Goal: Task Accomplishment & Management: Use online tool/utility

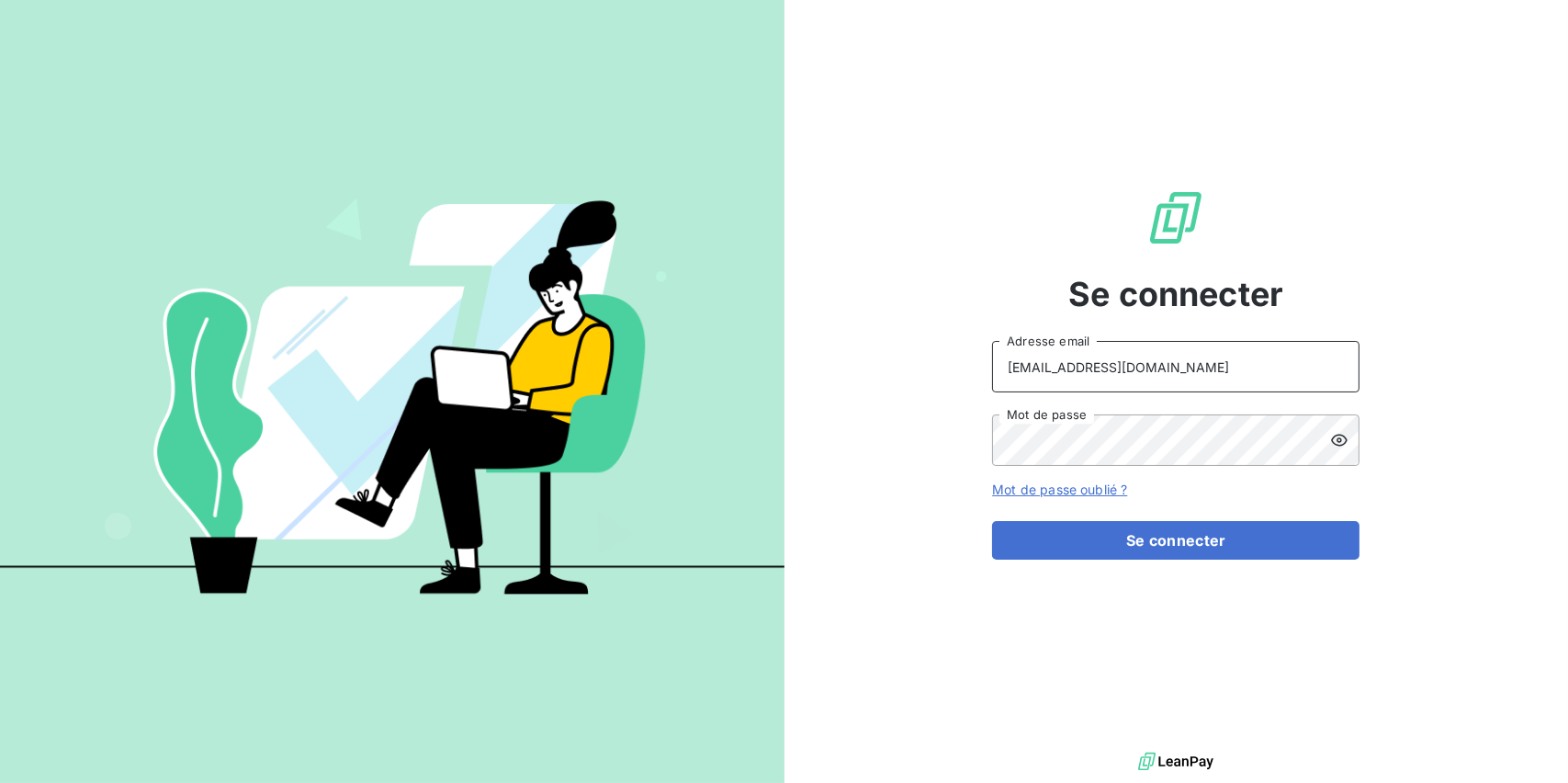
drag, startPoint x: 1290, startPoint y: 370, endPoint x: 1221, endPoint y: 358, distance: 70.0
click at [1221, 358] on input "[EMAIL_ADDRESS][DOMAIN_NAME]" at bounding box center [1176, 366] width 368 height 52
type input "[EMAIL_ADDRESS][DOMAIN_NAME]"
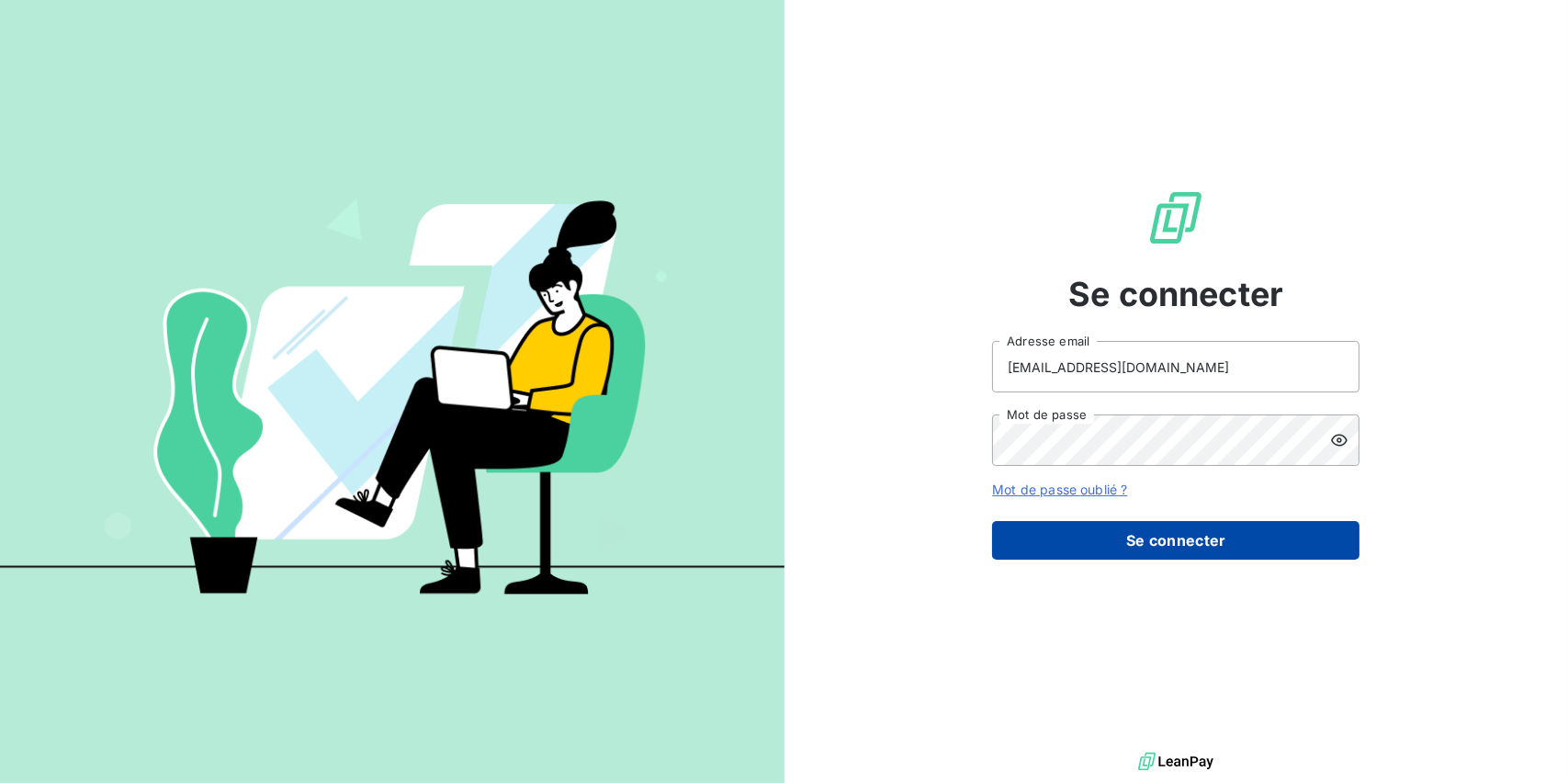
click at [1207, 533] on button "Se connecter" at bounding box center [1176, 540] width 368 height 38
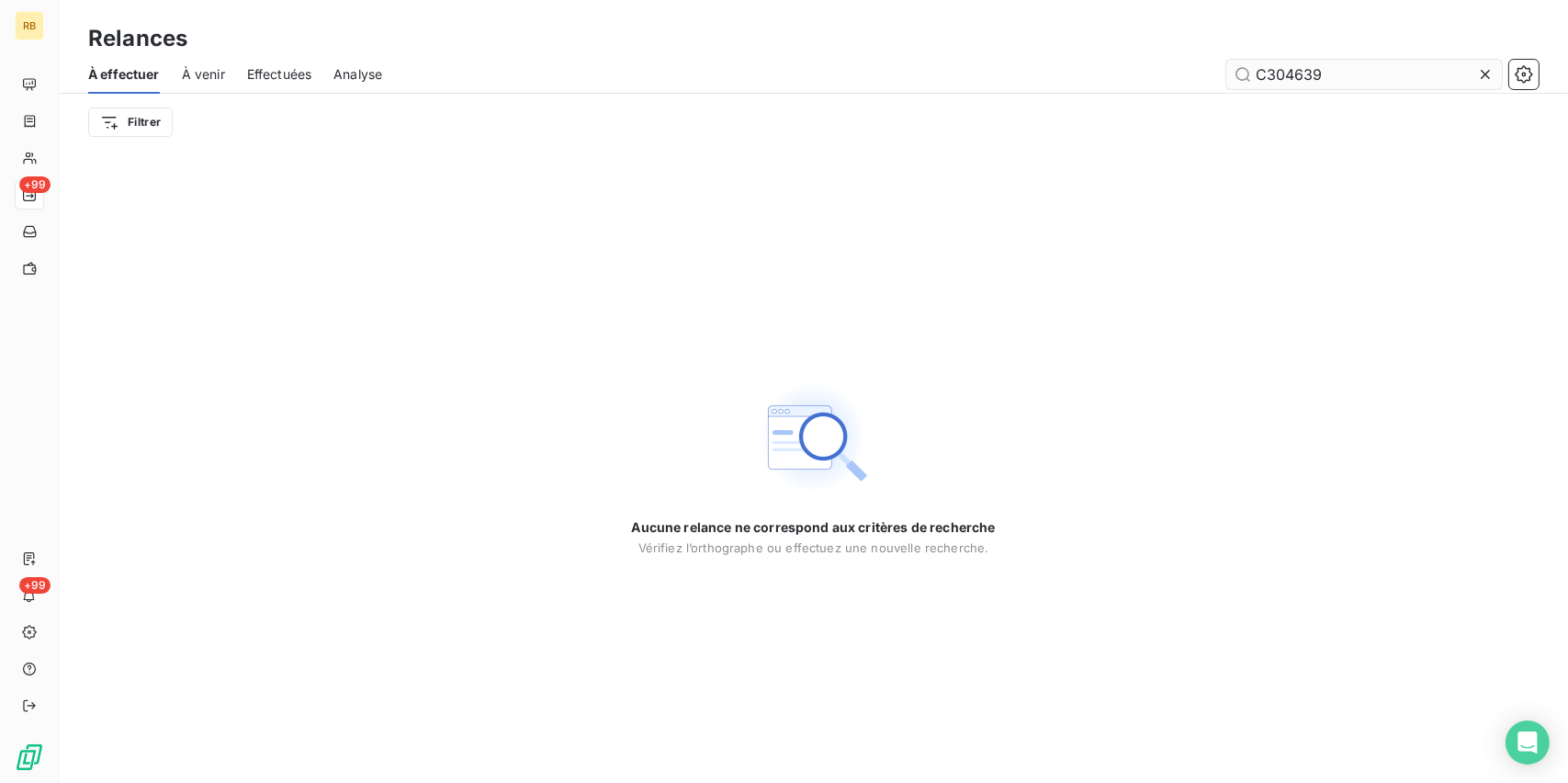
drag, startPoint x: 1339, startPoint y: 77, endPoint x: 1240, endPoint y: 75, distance: 99.0
click at [1240, 75] on input "C304639" at bounding box center [1364, 74] width 276 height 29
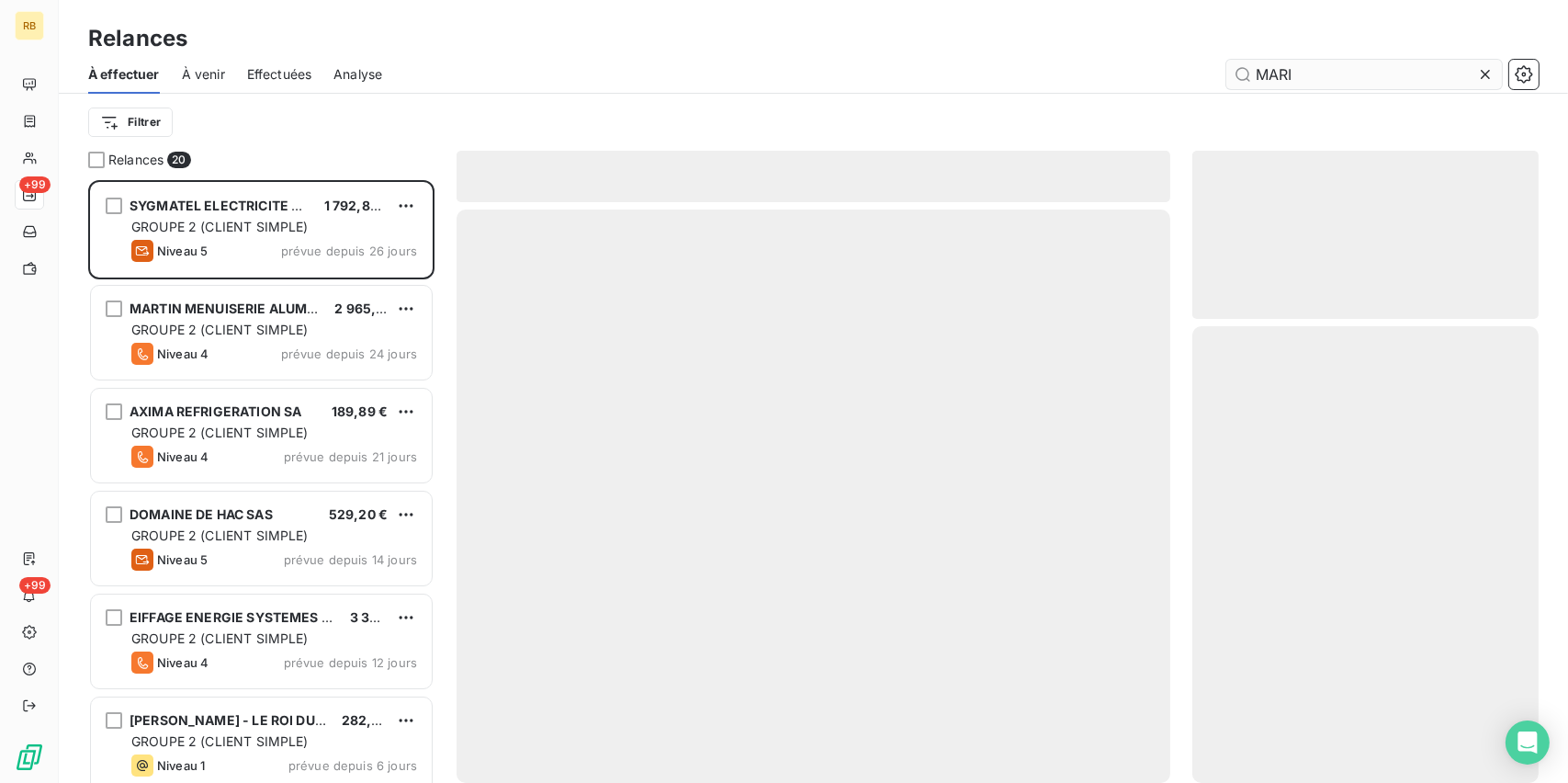
scroll to position [589, 331]
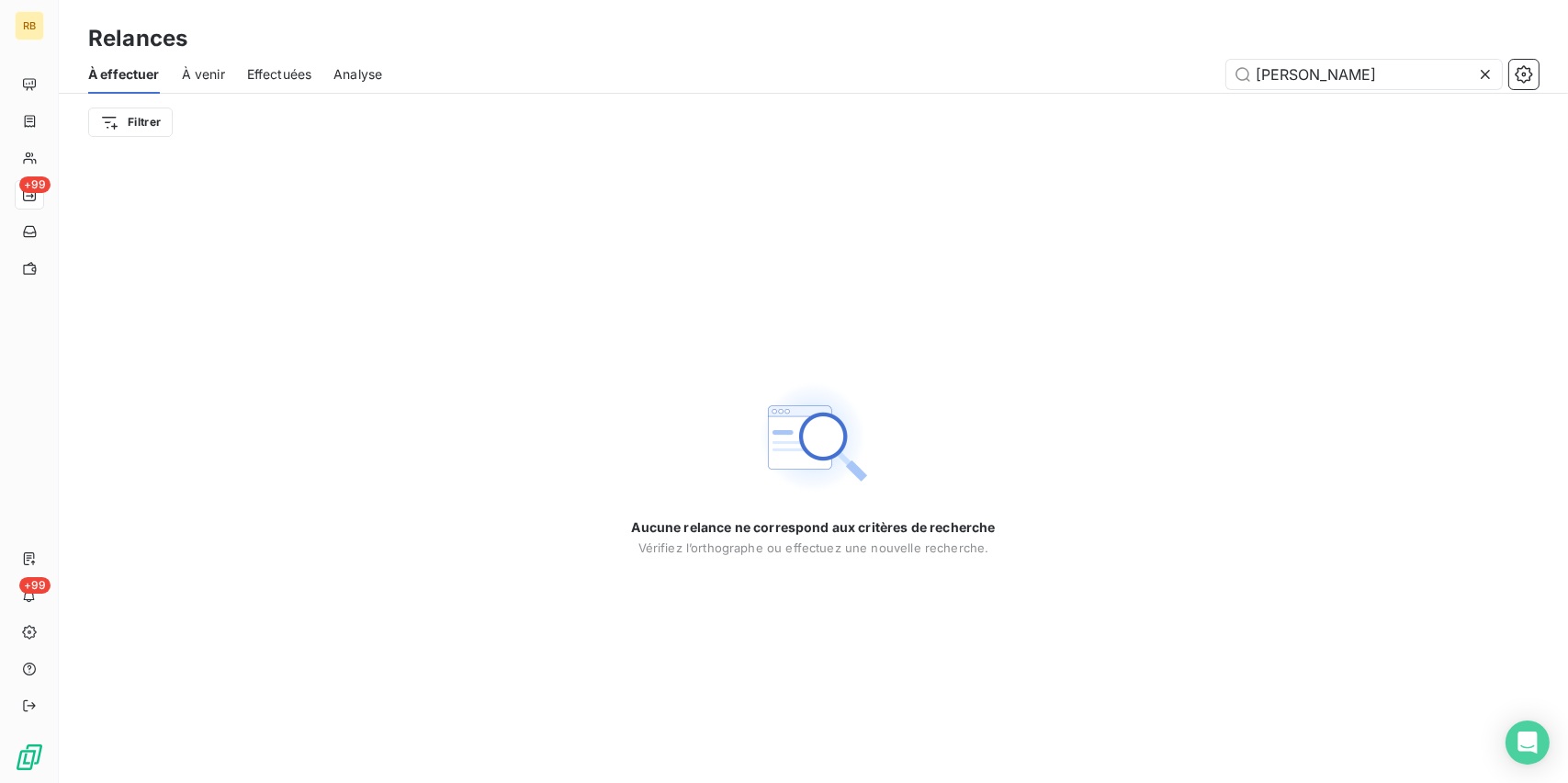
drag, startPoint x: 1309, startPoint y: 76, endPoint x: 1173, endPoint y: 63, distance: 136.6
click at [1189, 63] on div "[PERSON_NAME]" at bounding box center [971, 74] width 1134 height 29
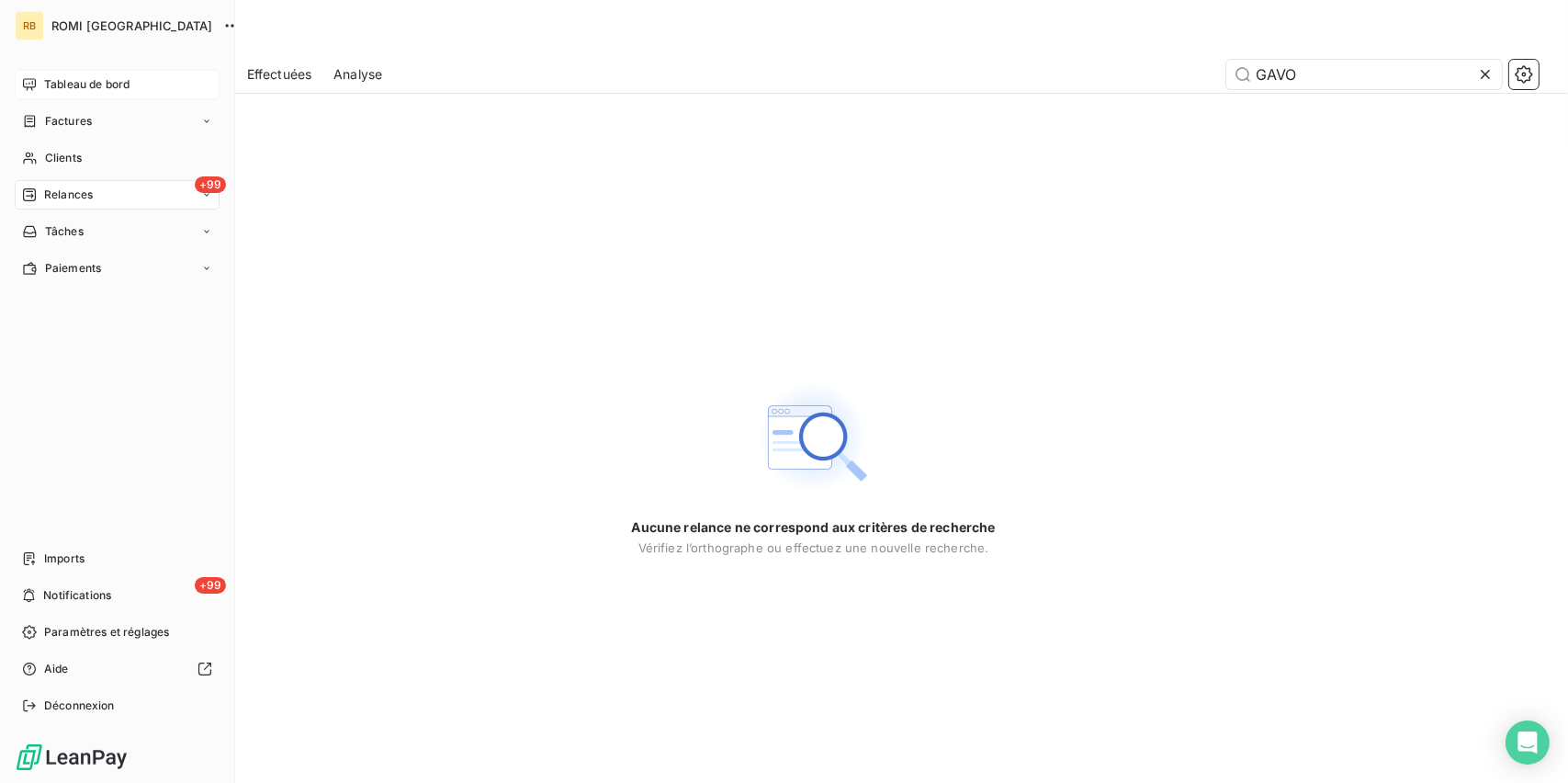
type input "GAVO"
click at [63, 83] on span "Tableau de bord" at bounding box center [86, 84] width 85 height 17
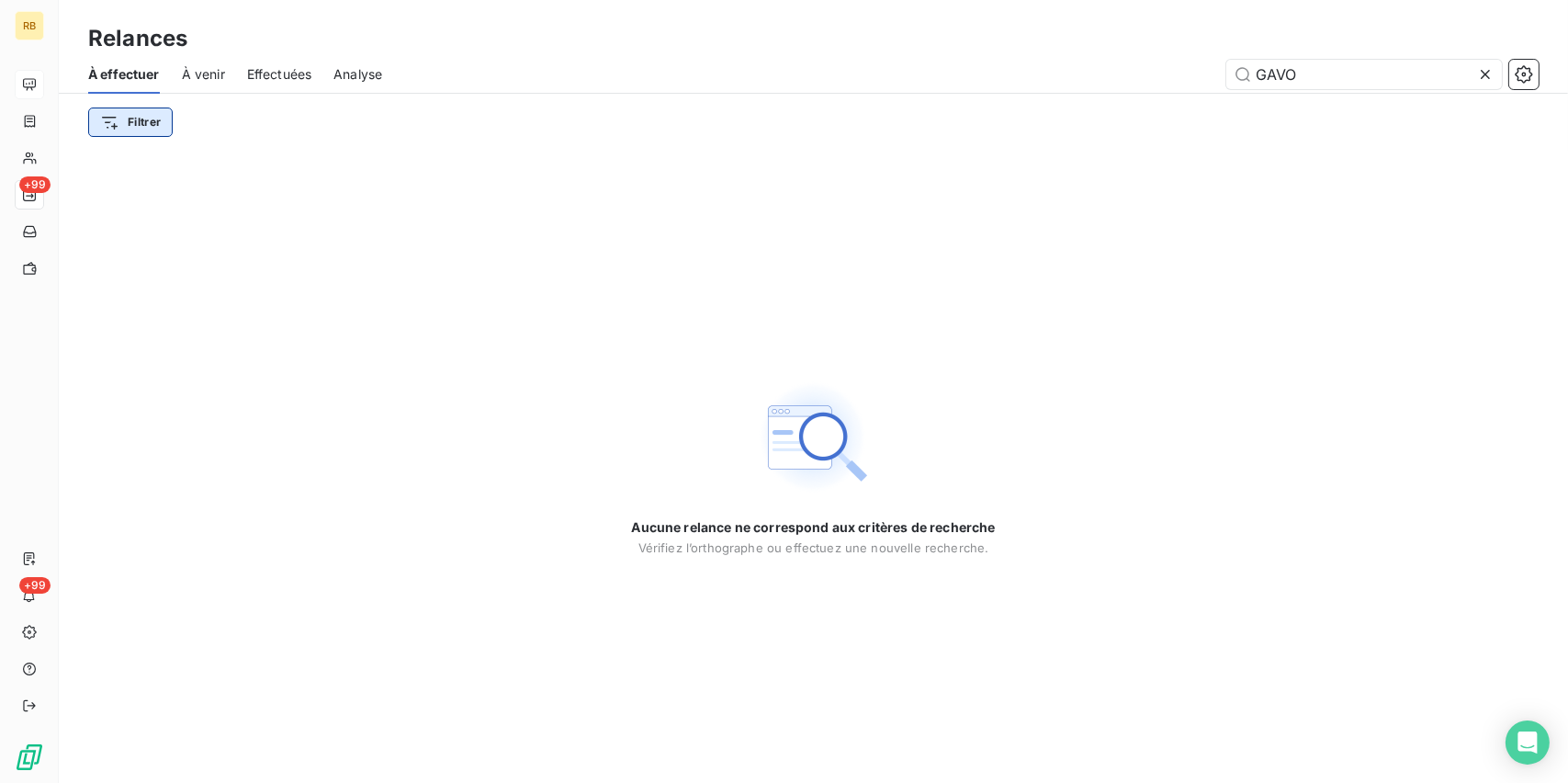
click at [129, 116] on html "RB +99 +99 Relances À effectuer À venir Effectuées Analyse GAVO Filtrer Aucune …" at bounding box center [784, 392] width 1568 height 783
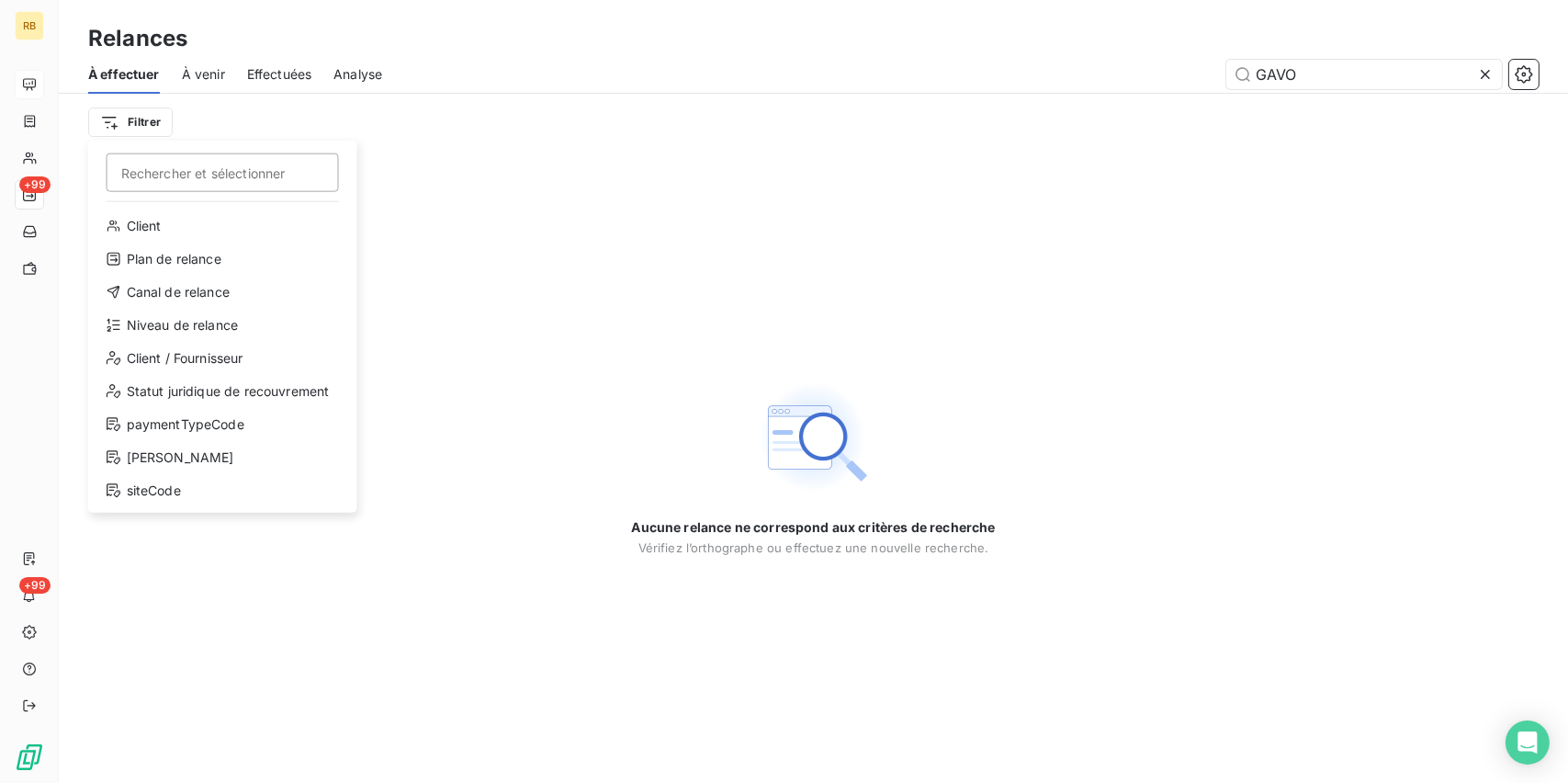
click at [26, 83] on html "RB +99 +99 Relances À effectuer À venir Effectuées Analyse GAVO Filtrer Recherc…" at bounding box center [784, 392] width 1568 height 783
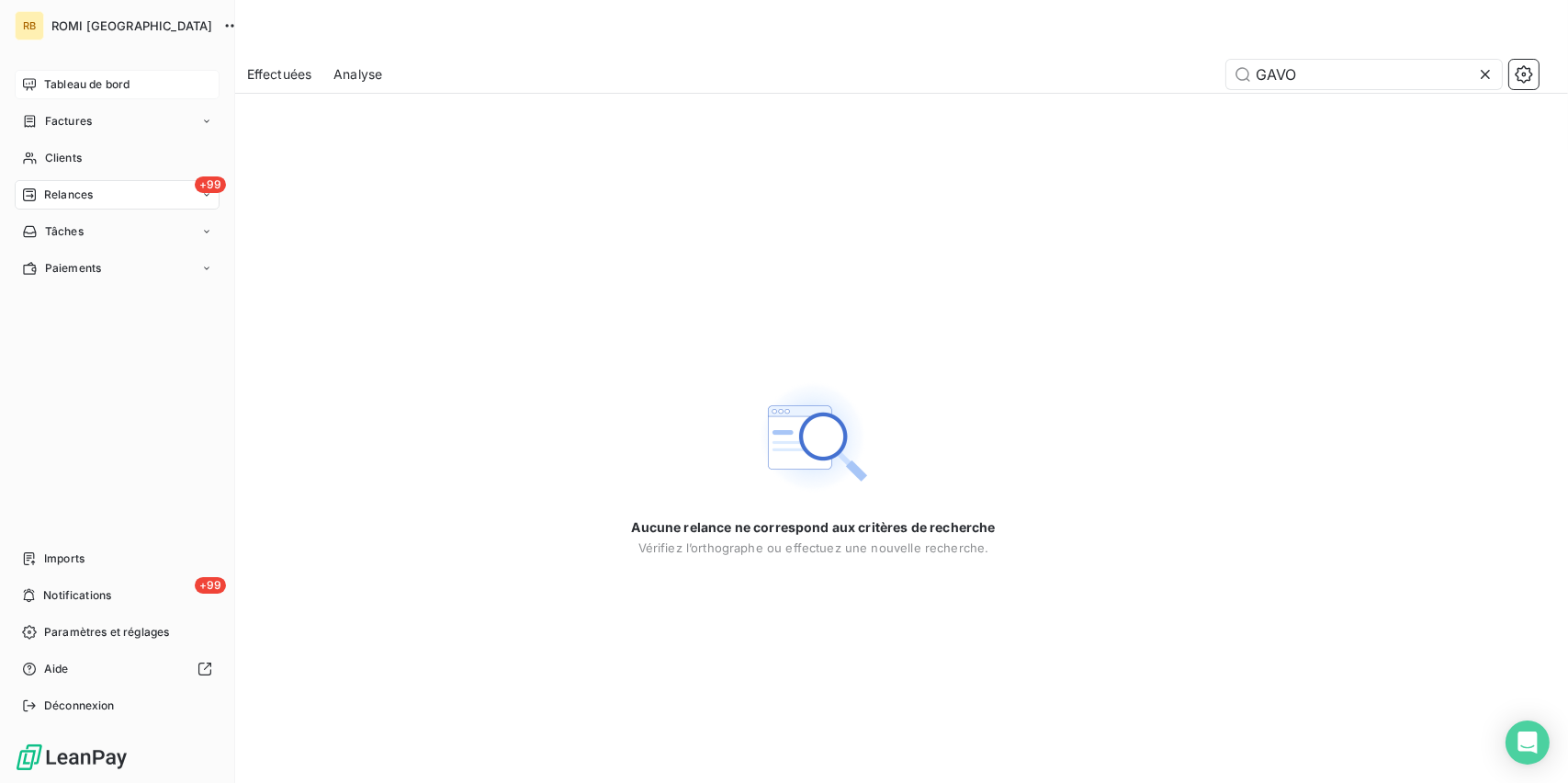
click at [96, 85] on span "Tableau de bord" at bounding box center [86, 84] width 85 height 17
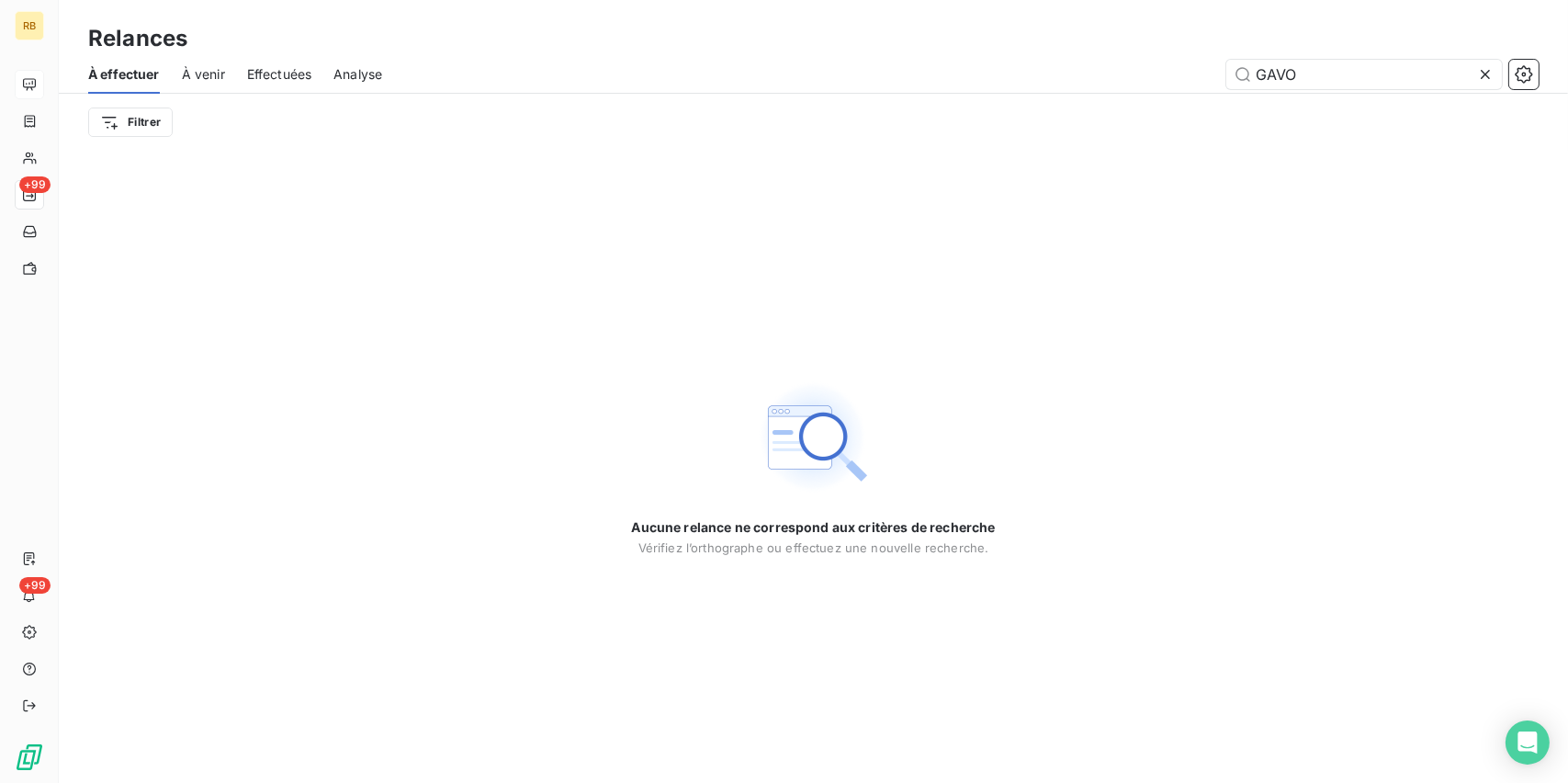
click at [1489, 72] on icon at bounding box center [1485, 75] width 19 height 19
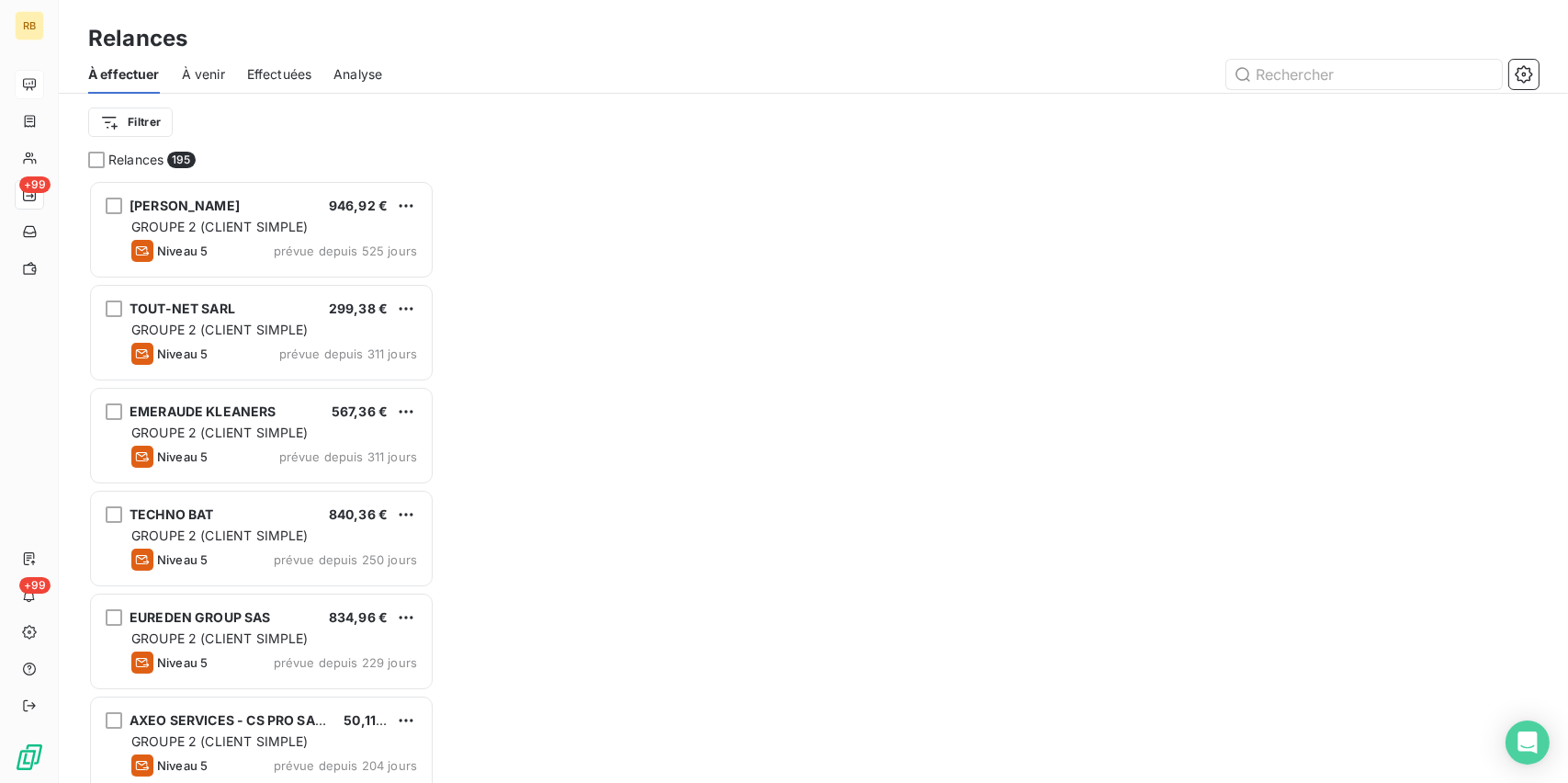
scroll to position [589, 331]
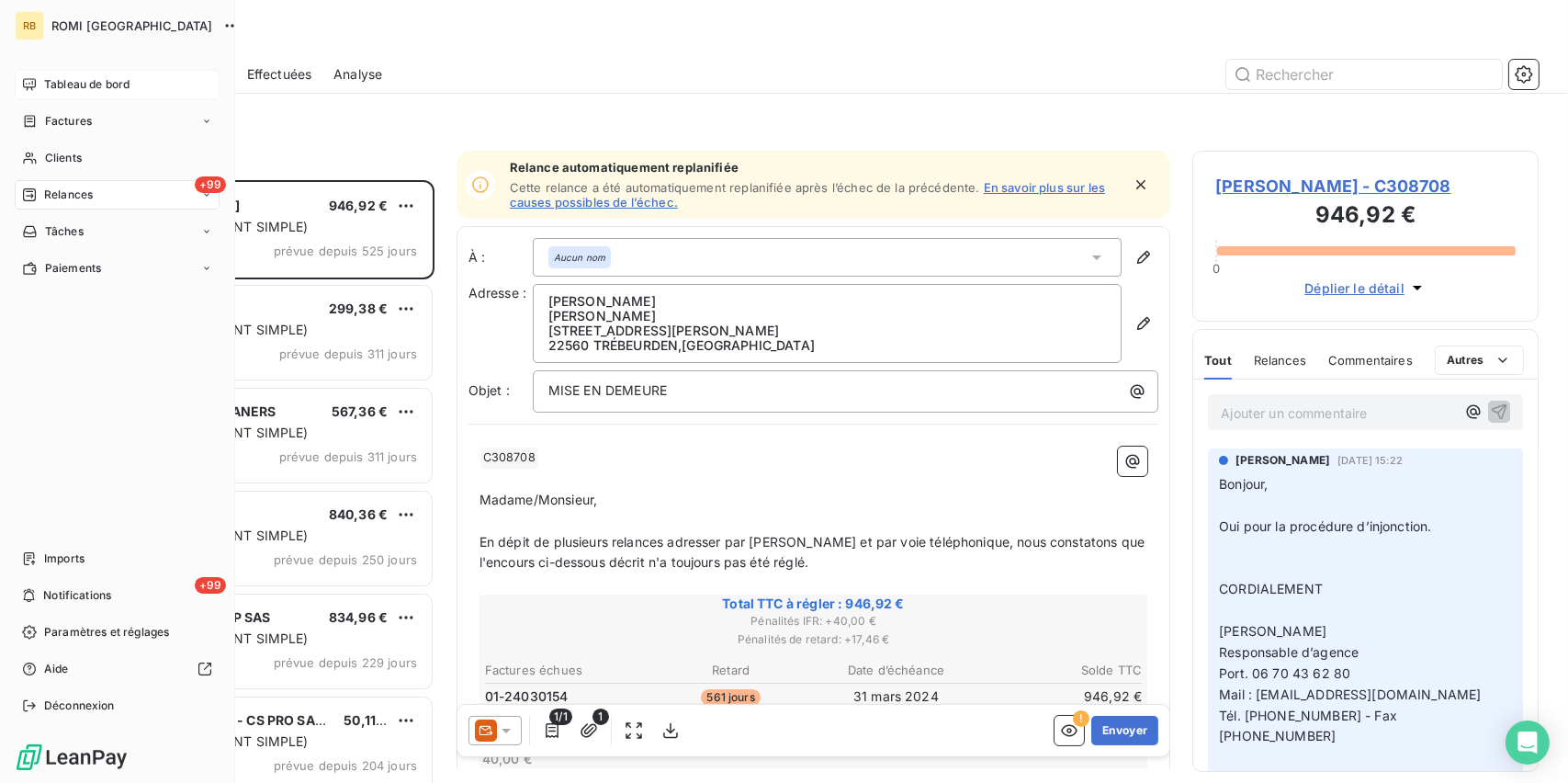
click at [42, 85] on div "Tableau de bord" at bounding box center [117, 84] width 205 height 29
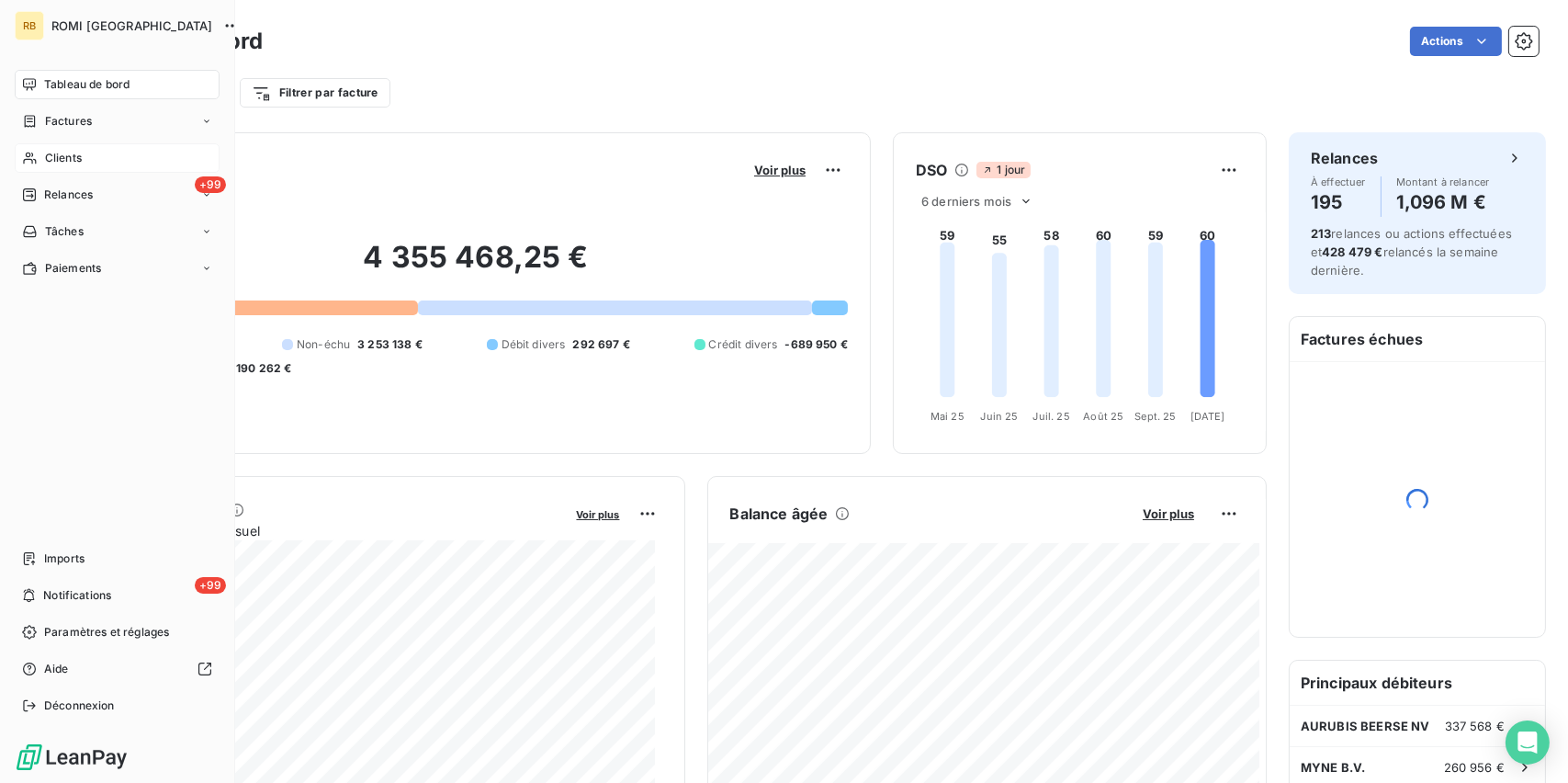
click at [49, 151] on span "Clients" at bounding box center [63, 159] width 37 height 17
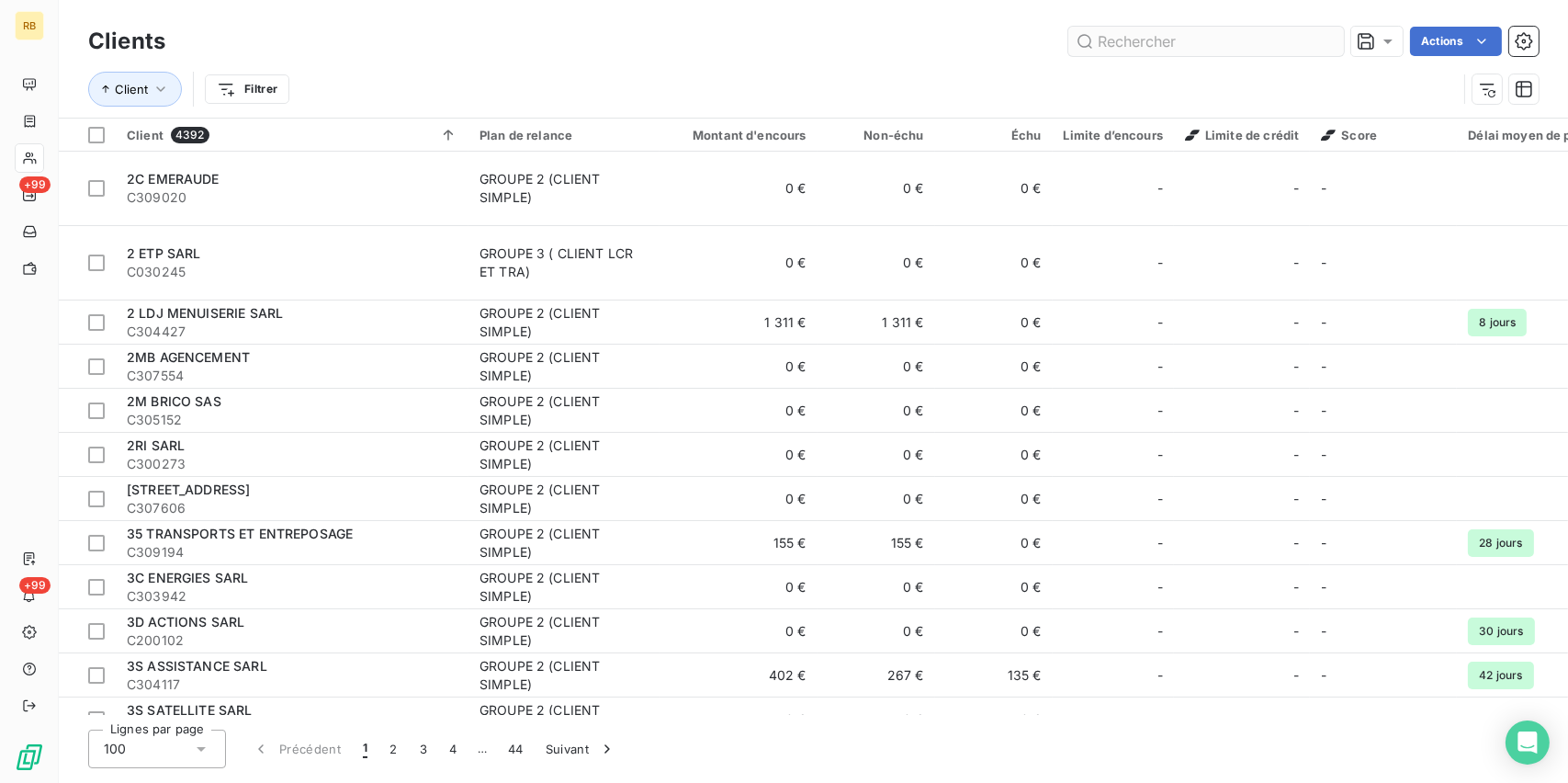
click at [1151, 43] on input "text" at bounding box center [1207, 40] width 276 height 29
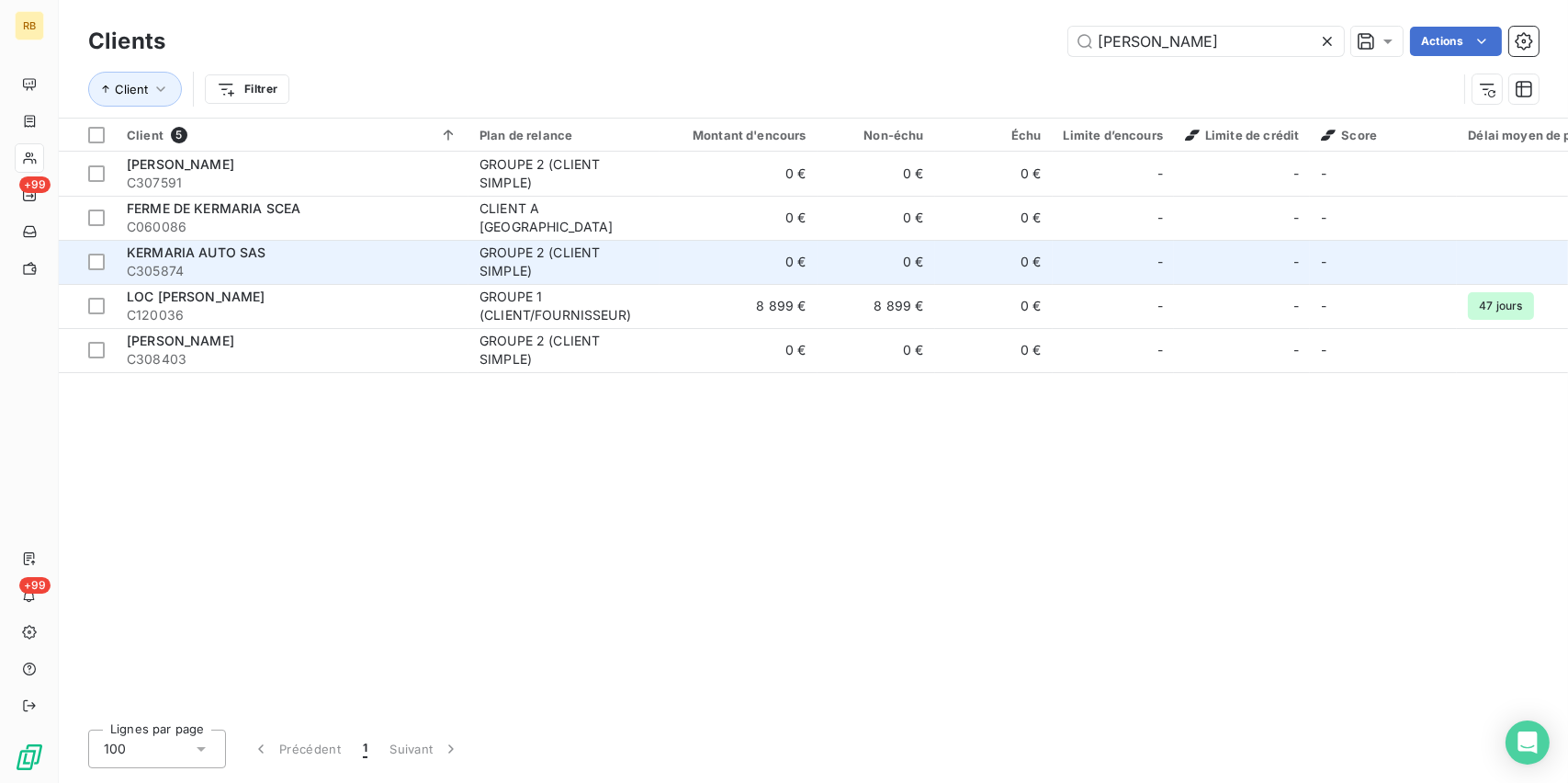
type input "[PERSON_NAME]"
